Goal: Transaction & Acquisition: Purchase product/service

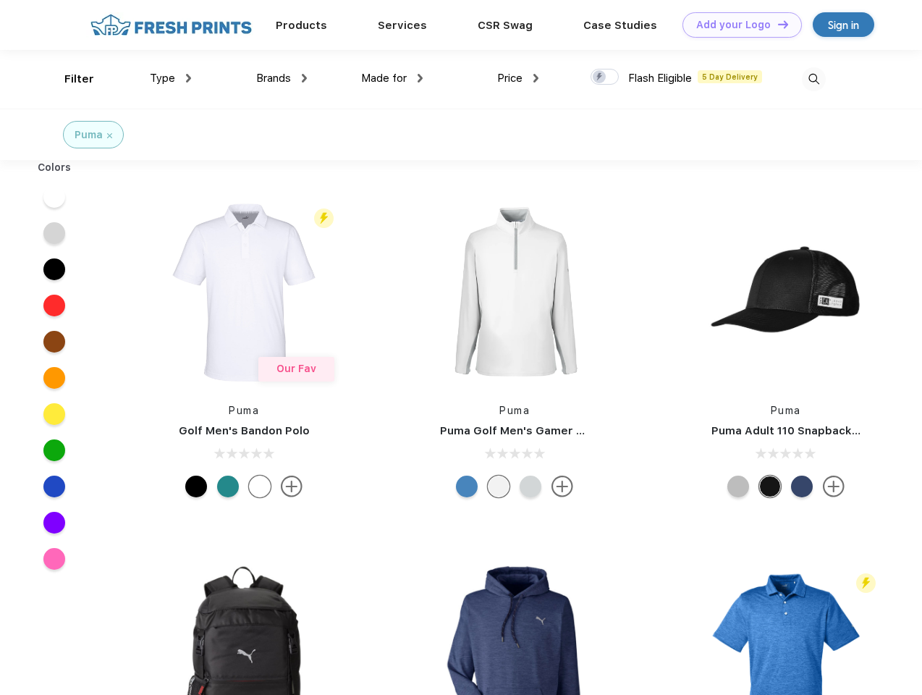
click at [737, 25] on link "Add your Logo Design Tool" at bounding box center [742, 24] width 119 height 25
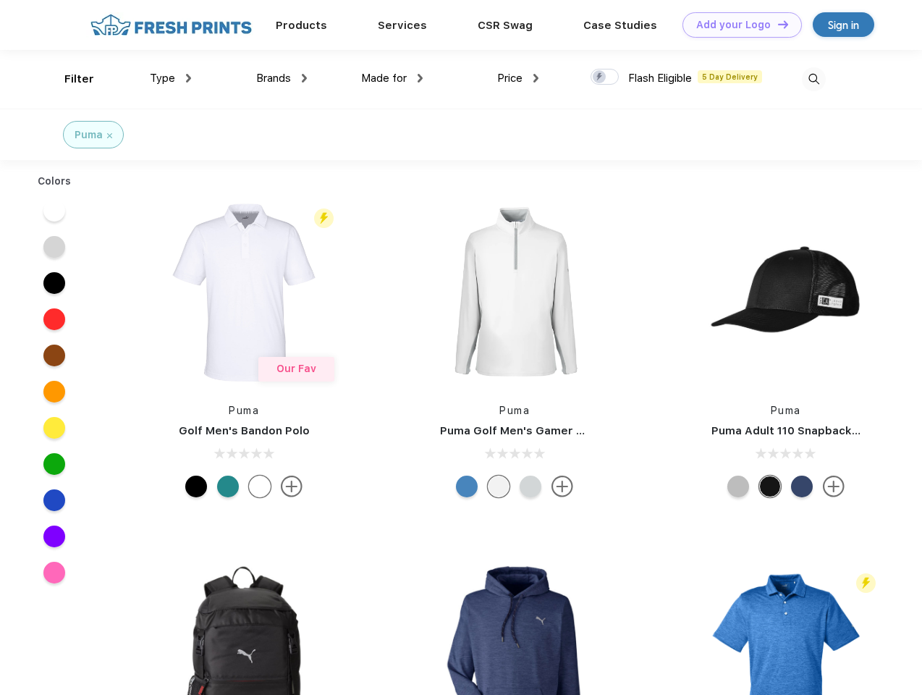
click at [0, 0] on div "Design Tool" at bounding box center [0, 0] width 0 height 0
click at [777, 24] on link "Add your Logo Design Tool" at bounding box center [742, 24] width 119 height 25
click at [70, 79] on div "Filter" at bounding box center [79, 79] width 30 height 17
click at [171, 78] on span "Type" at bounding box center [162, 78] width 25 height 13
click at [282, 78] on span "Brands" at bounding box center [273, 78] width 35 height 13
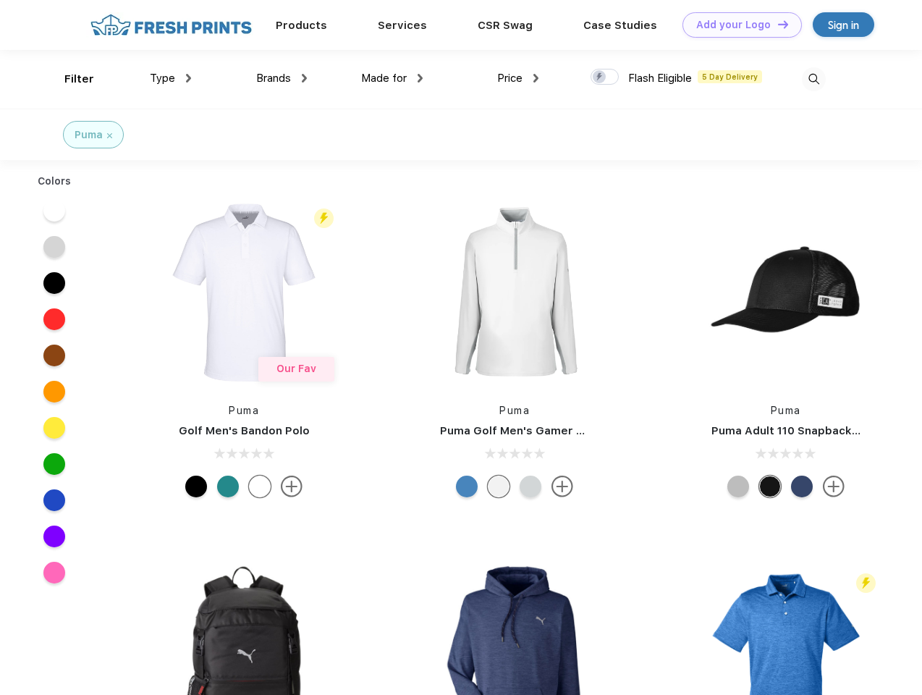
click at [392, 78] on span "Made for" at bounding box center [384, 78] width 46 height 13
click at [518, 78] on span "Price" at bounding box center [509, 78] width 25 height 13
click at [605, 77] on div at bounding box center [605, 77] width 28 height 16
click at [600, 77] on input "checkbox" at bounding box center [595, 72] width 9 height 9
click at [814, 79] on img at bounding box center [814, 79] width 24 height 24
